Goal: Task Accomplishment & Management: Complete application form

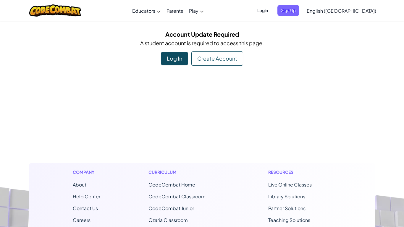
click at [171, 64] on div "Log In" at bounding box center [174, 59] width 27 height 14
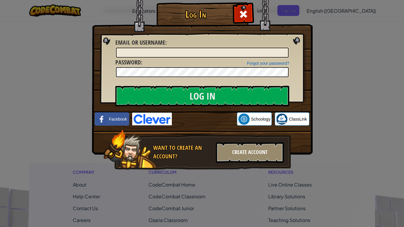
click at [226, 143] on div "Create Account" at bounding box center [250, 152] width 68 height 21
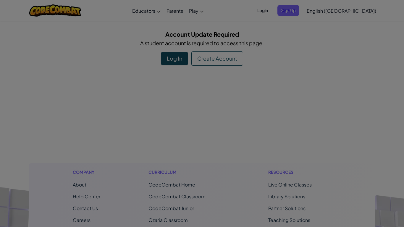
click at [0, 0] on div "Play at home outside of a class setting I'm an Individual" at bounding box center [0, 0] width 0 height 0
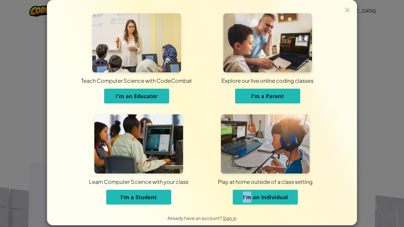
click at [226, 143] on img at bounding box center [265, 144] width 89 height 59
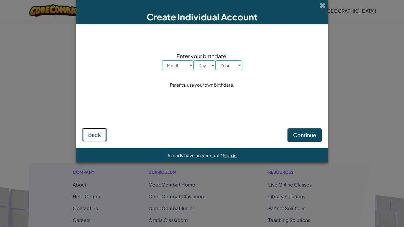
click at [95, 136] on span "Back" at bounding box center [94, 134] width 13 height 7
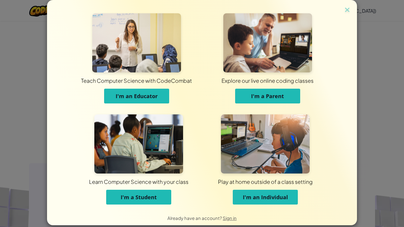
click at [12, 160] on div "Teach Computer Science with CodeCombat I'm an Educator Explore our live online …" at bounding box center [202, 113] width 404 height 227
click at [27, 165] on div "Teach Computer Science with CodeCombat I'm an Educator Explore our live online …" at bounding box center [202, 113] width 404 height 227
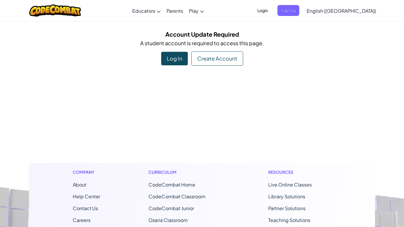
click at [174, 61] on div "Log In" at bounding box center [174, 59] width 27 height 14
